Goal: Information Seeking & Learning: Learn about a topic

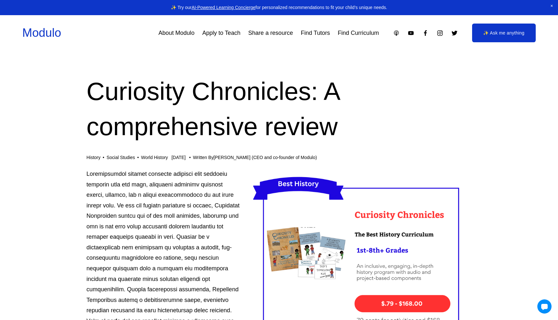
click at [357, 34] on link "Find Curriculum" at bounding box center [358, 33] width 41 height 12
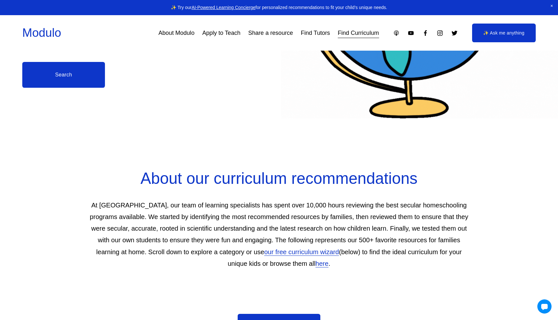
scroll to position [424, 0]
